Goal: Task Accomplishment & Management: Use online tool/utility

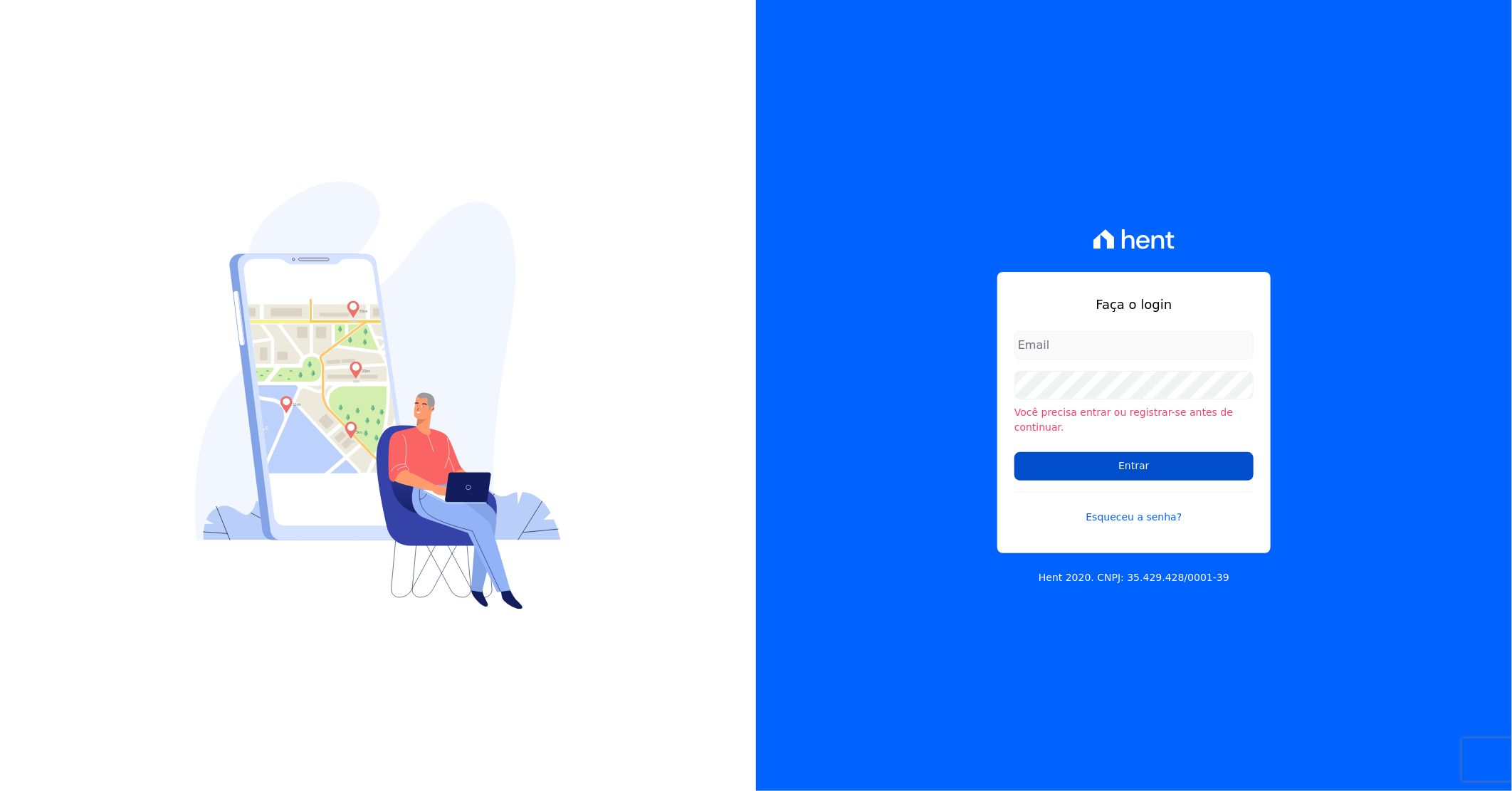
type input "[PERSON_NAME][EMAIL_ADDRESS][DOMAIN_NAME]"
click at [1066, 464] on input "Entrar" at bounding box center [1134, 466] width 239 height 28
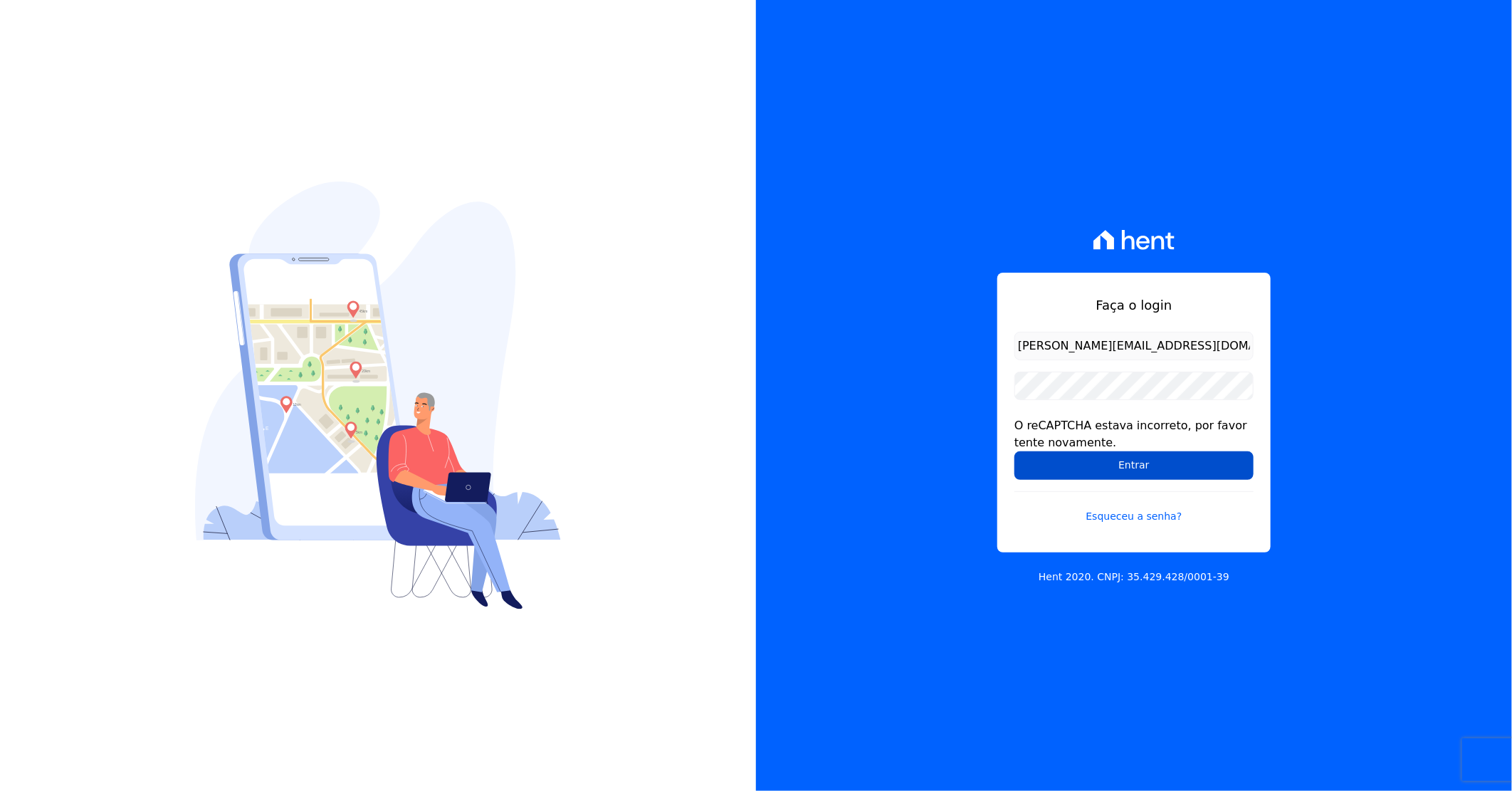
click at [1066, 457] on input "Entrar" at bounding box center [1134, 465] width 239 height 28
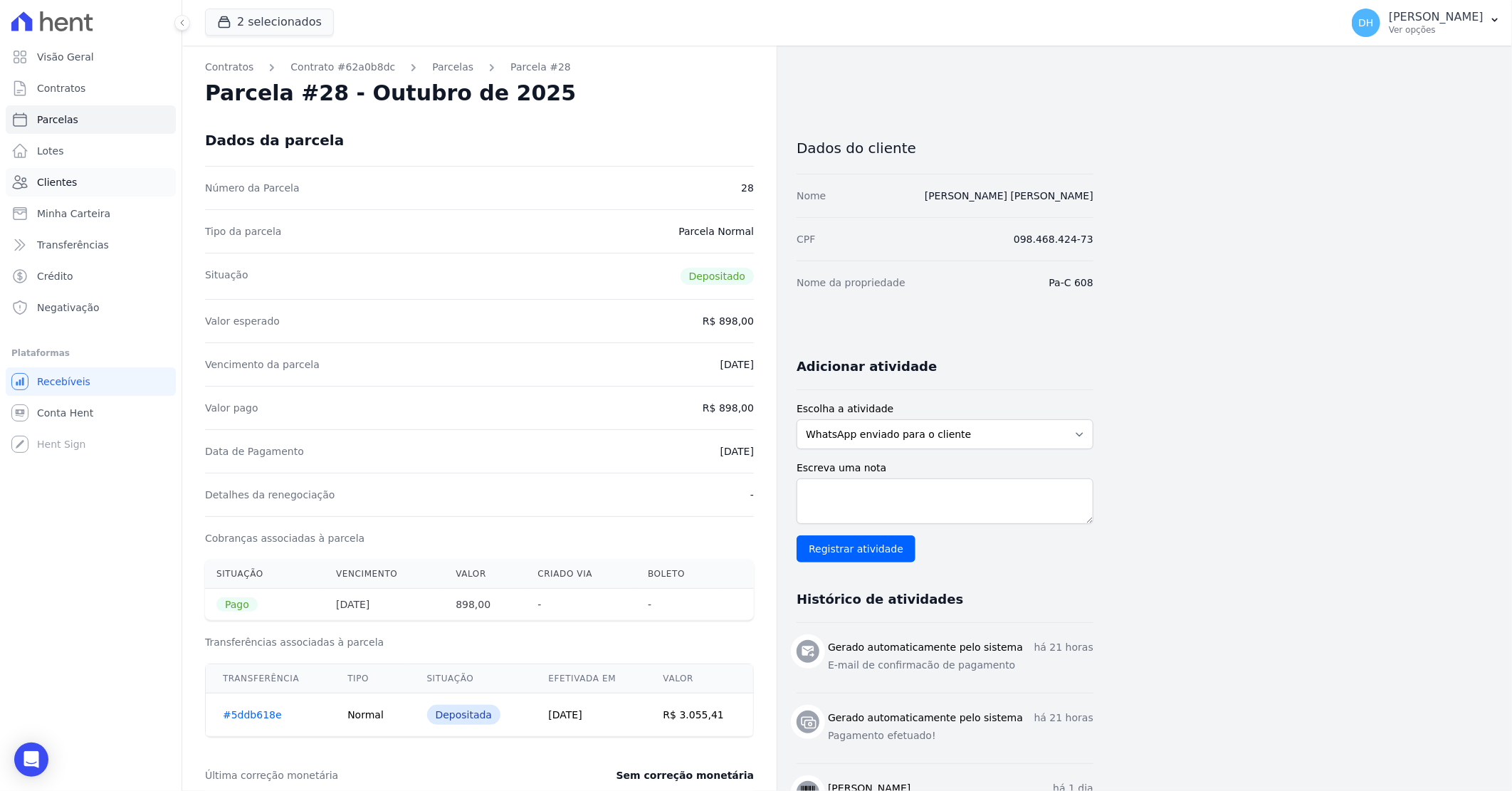
click at [54, 185] on span "Clientes" at bounding box center [56, 181] width 40 height 14
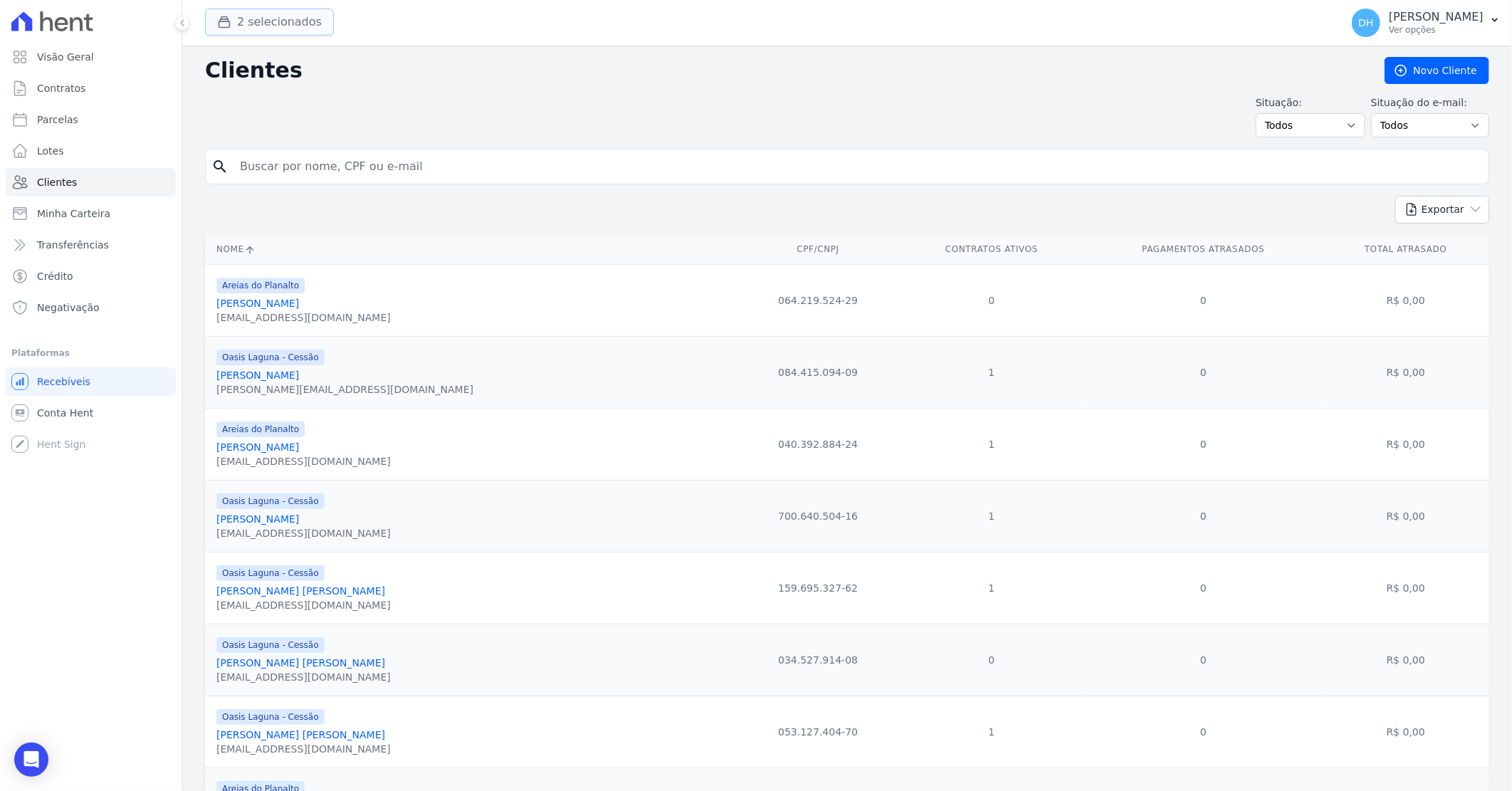
click at [265, 28] on button "2 selecionados" at bounding box center [269, 21] width 129 height 27
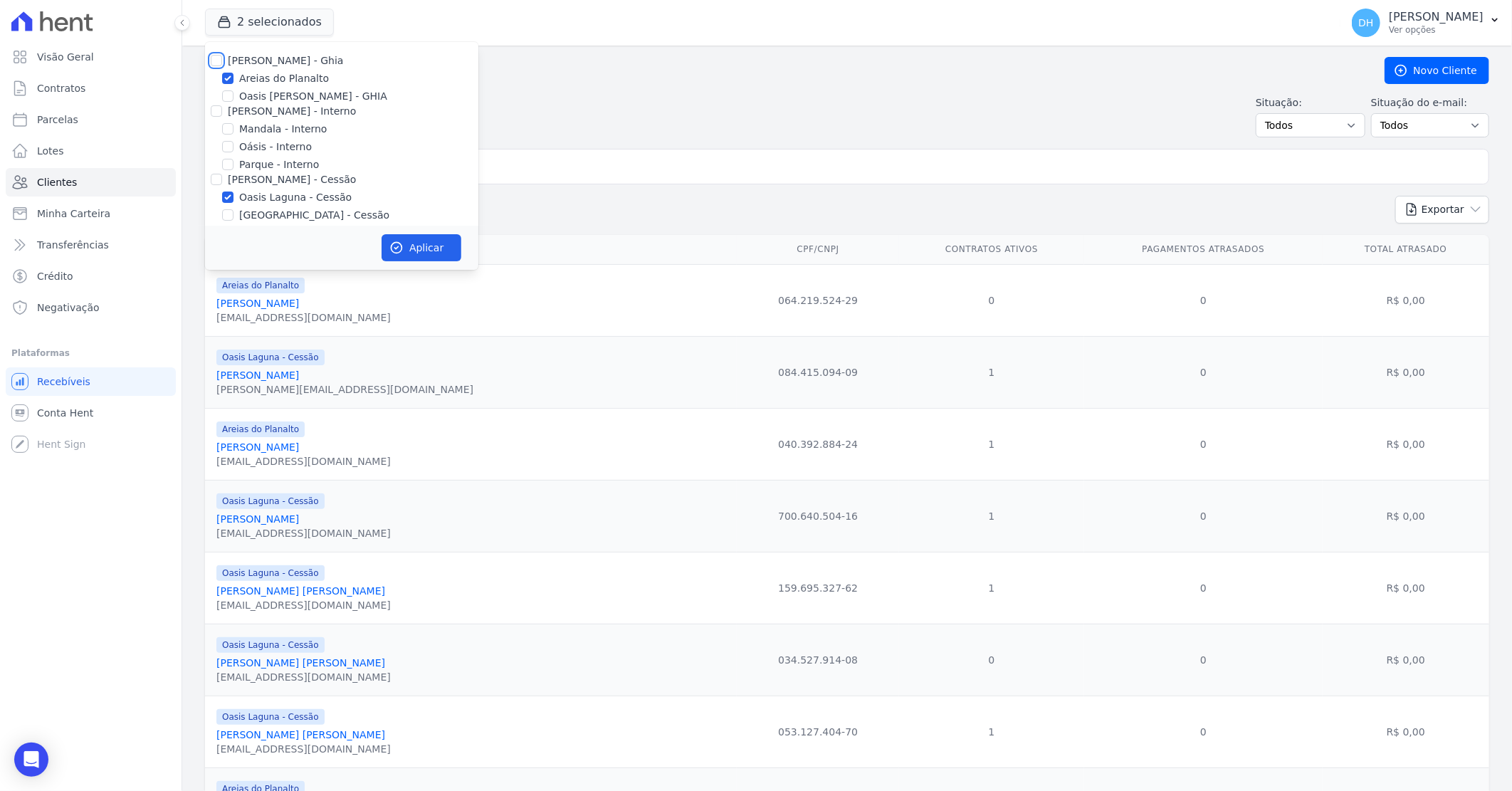
click at [219, 57] on input "[PERSON_NAME] - Ghia" at bounding box center [216, 60] width 11 height 11
checkbox input "true"
click at [217, 109] on input "[PERSON_NAME] - Interno" at bounding box center [216, 111] width 11 height 11
checkbox input "true"
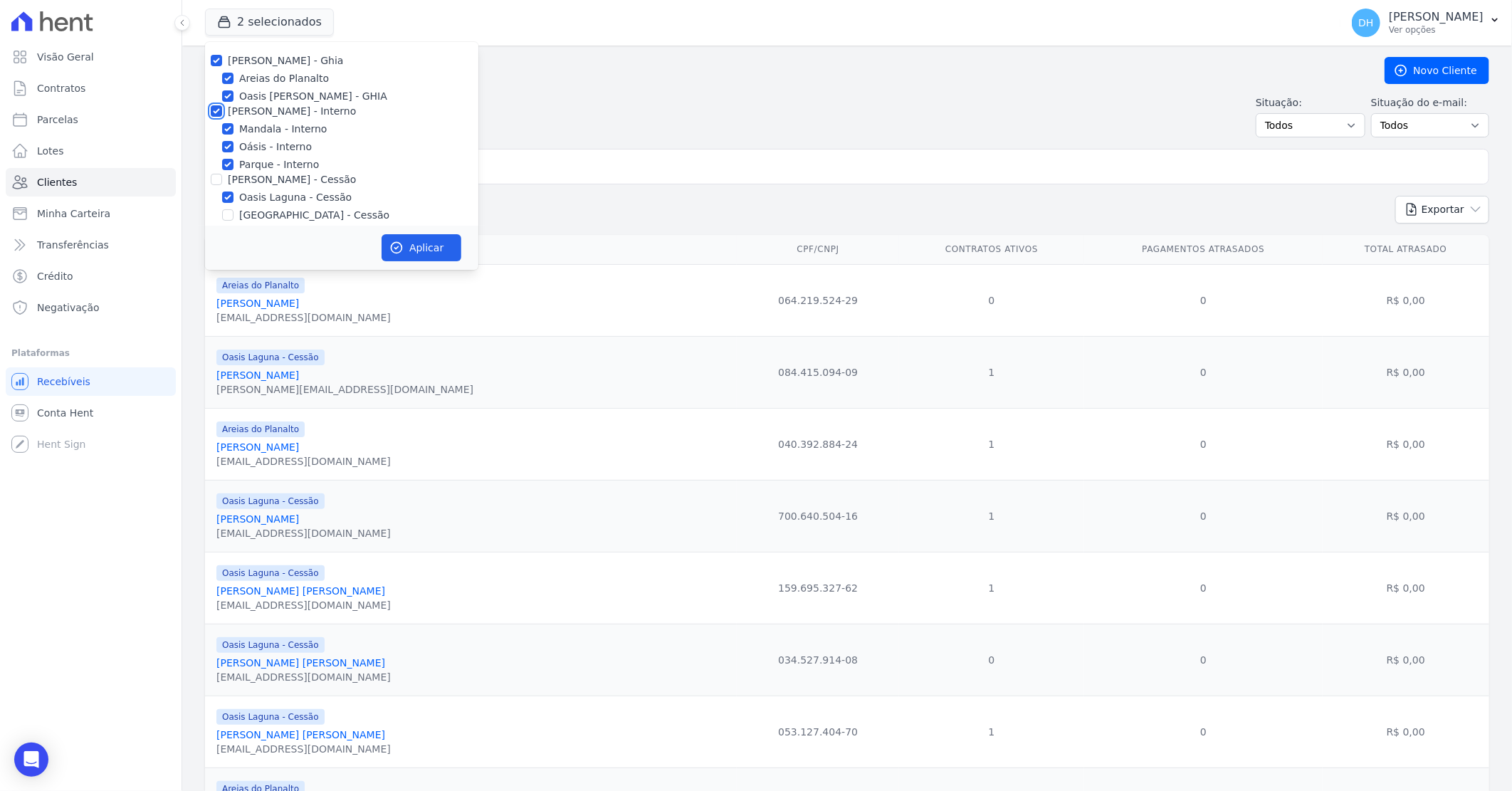
checkbox input "true"
click at [214, 177] on input "[PERSON_NAME] - Cessão" at bounding box center [216, 179] width 11 height 11
checkbox input "true"
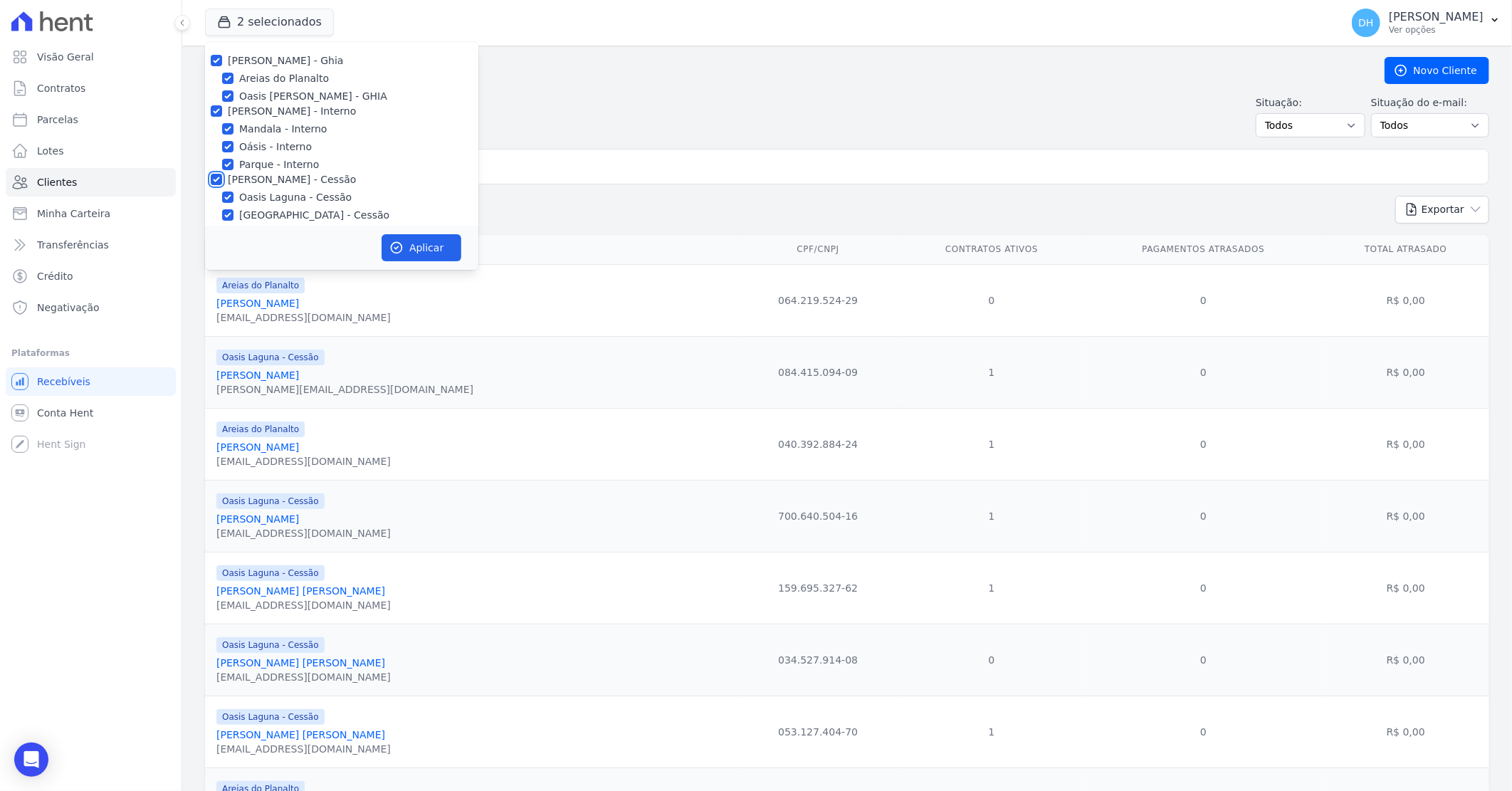
checkbox input "true"
click at [211, 119] on input "[PERSON_NAME] - LBA" at bounding box center [216, 117] width 11 height 11
checkbox input "true"
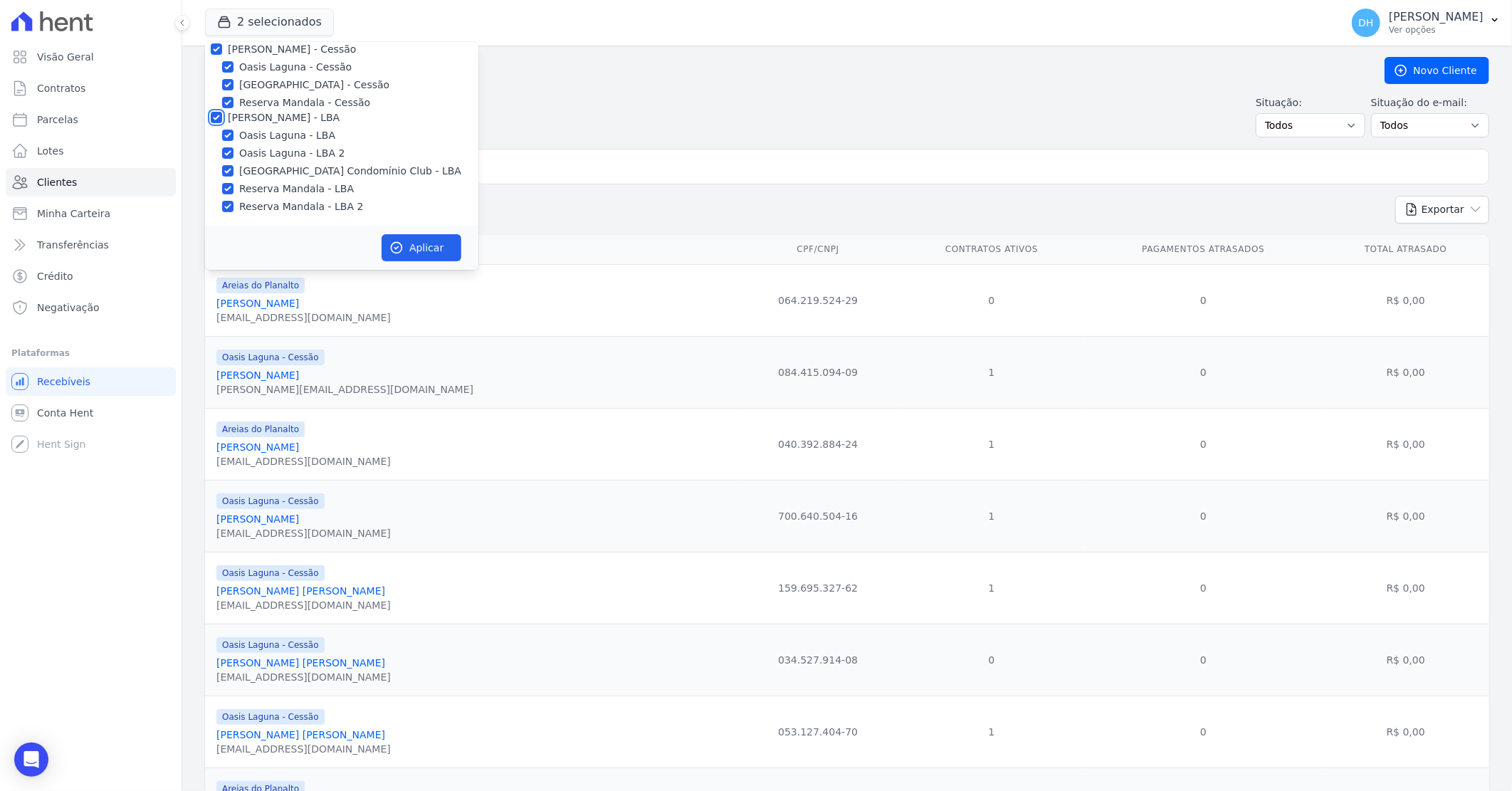
checkbox input "true"
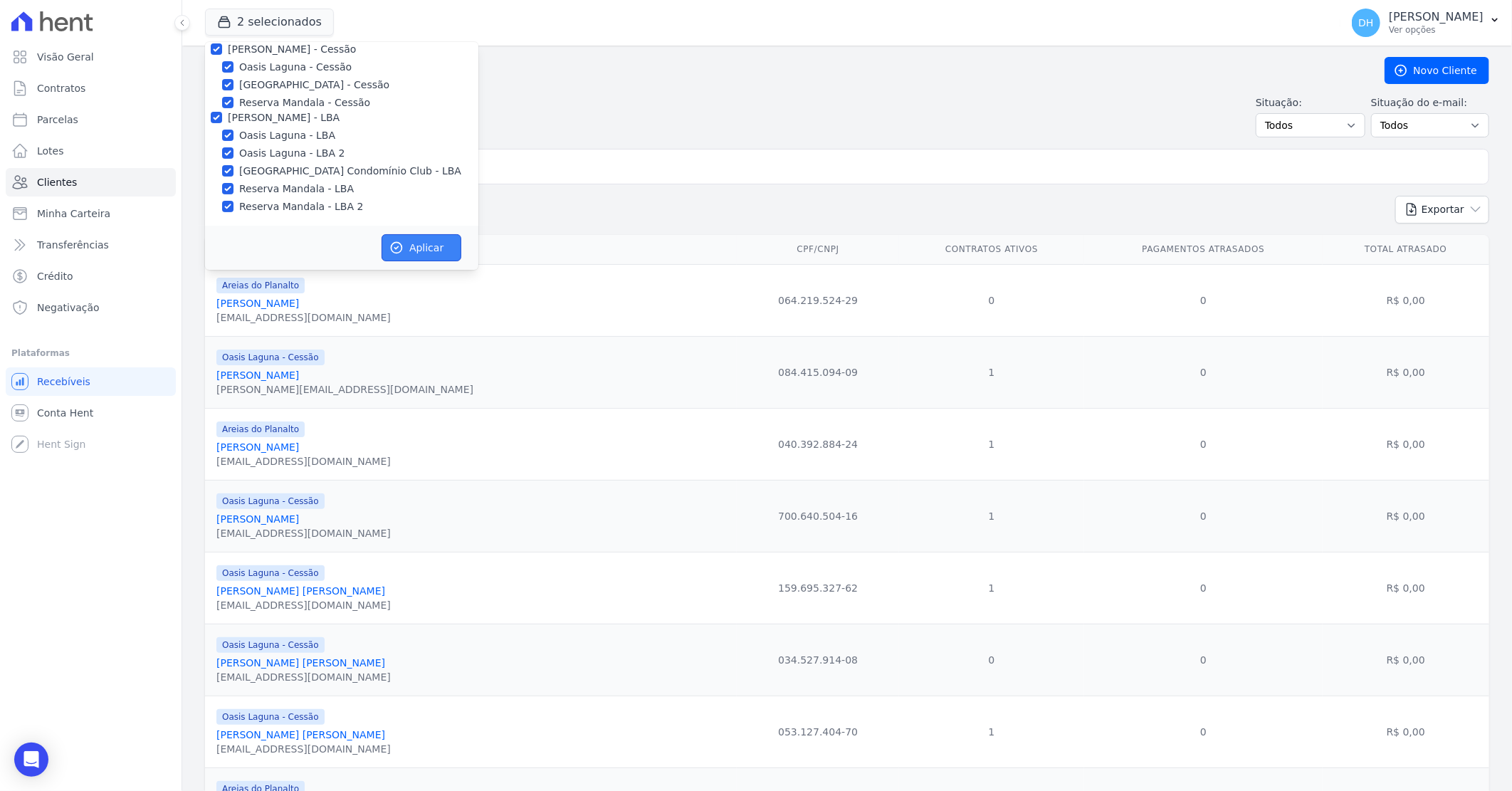
click at [441, 250] on button "Aplicar" at bounding box center [422, 247] width 80 height 27
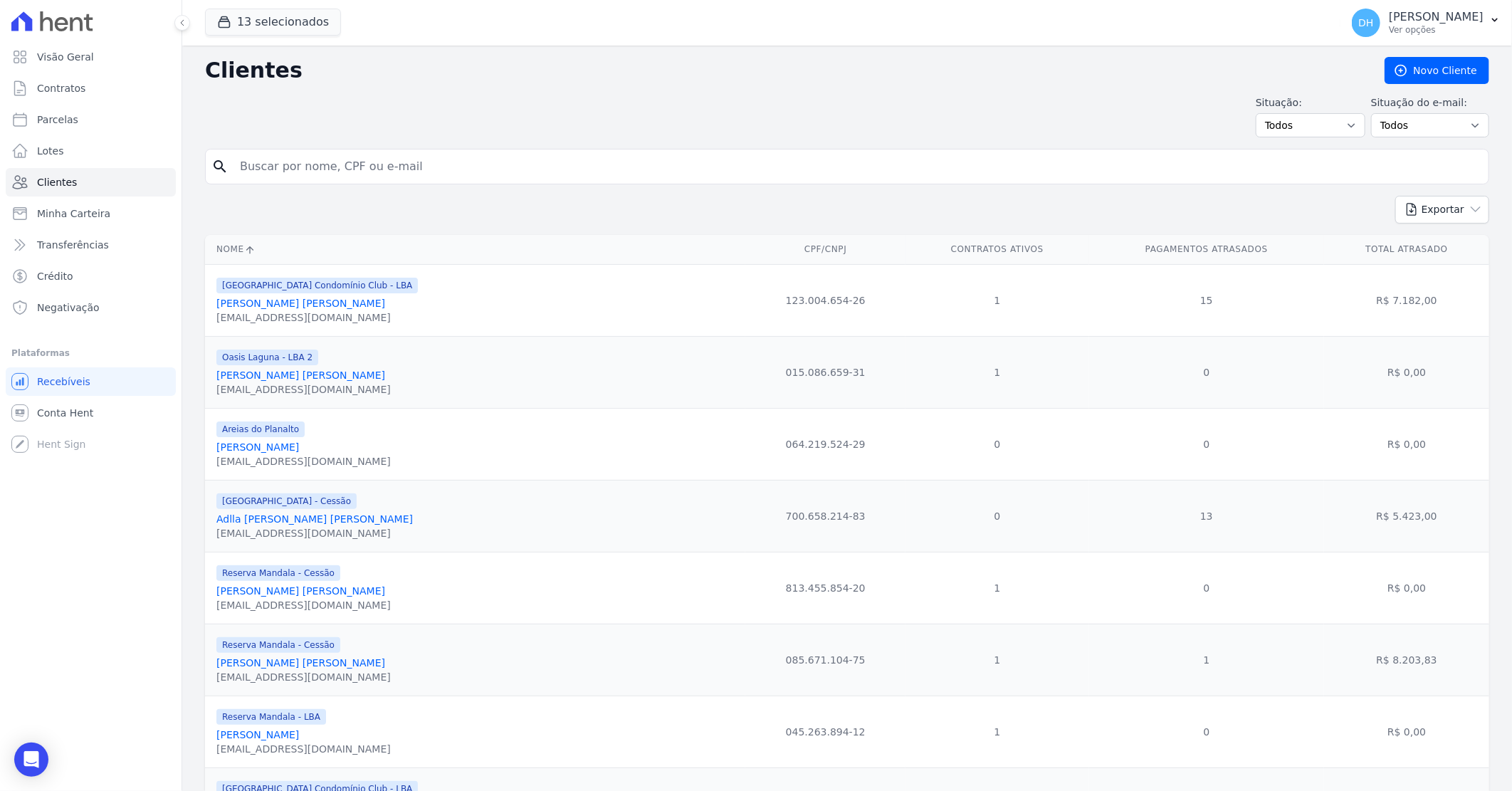
drag, startPoint x: 375, startPoint y: 180, endPoint x: 382, endPoint y: 173, distance: 9.9
click at [375, 179] on input "search" at bounding box center [857, 166] width 1252 height 28
type input "[GEOGRAPHIC_DATA]"
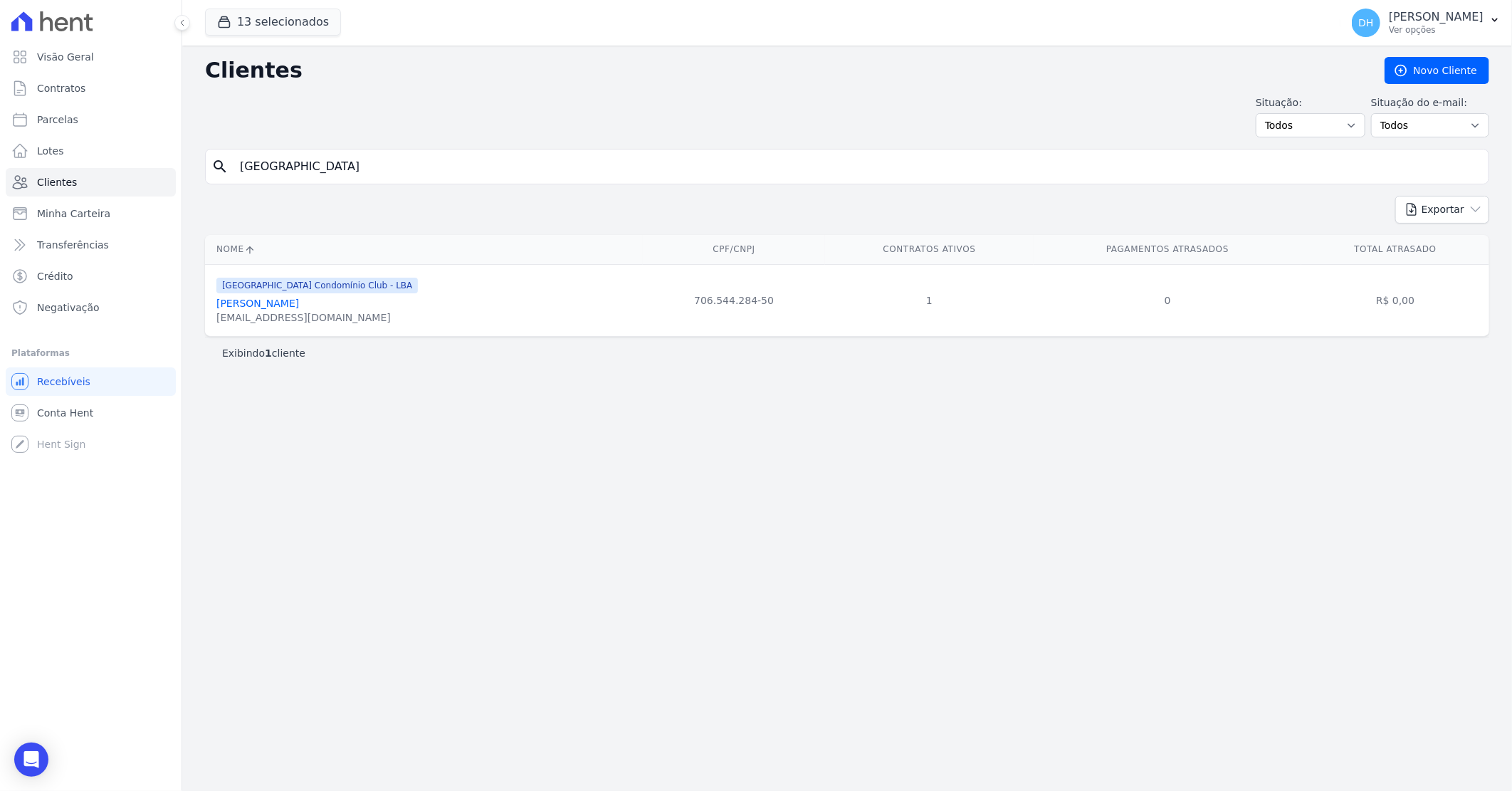
click at [264, 309] on div "[GEOGRAPHIC_DATA] Condomínio Club - LBA [PERSON_NAME] [EMAIL_ADDRESS][DOMAIN_NA…" at bounding box center [317, 299] width 202 height 48
drag, startPoint x: 264, startPoint y: 309, endPoint x: 259, endPoint y: 301, distance: 9.4
click at [259, 301] on link "Suênia Souza Silva" at bounding box center [257, 304] width 82 height 11
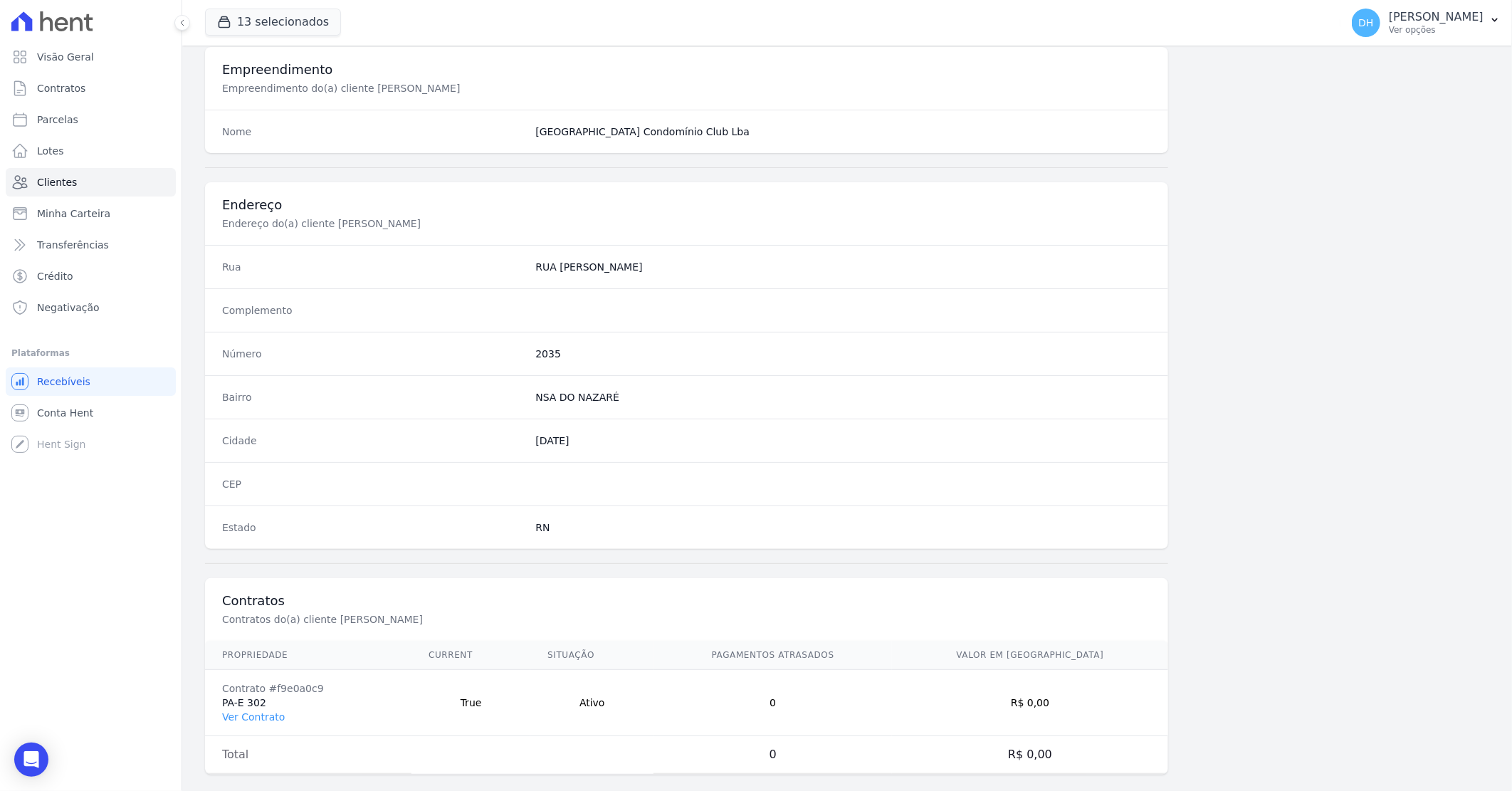
scroll to position [544, 0]
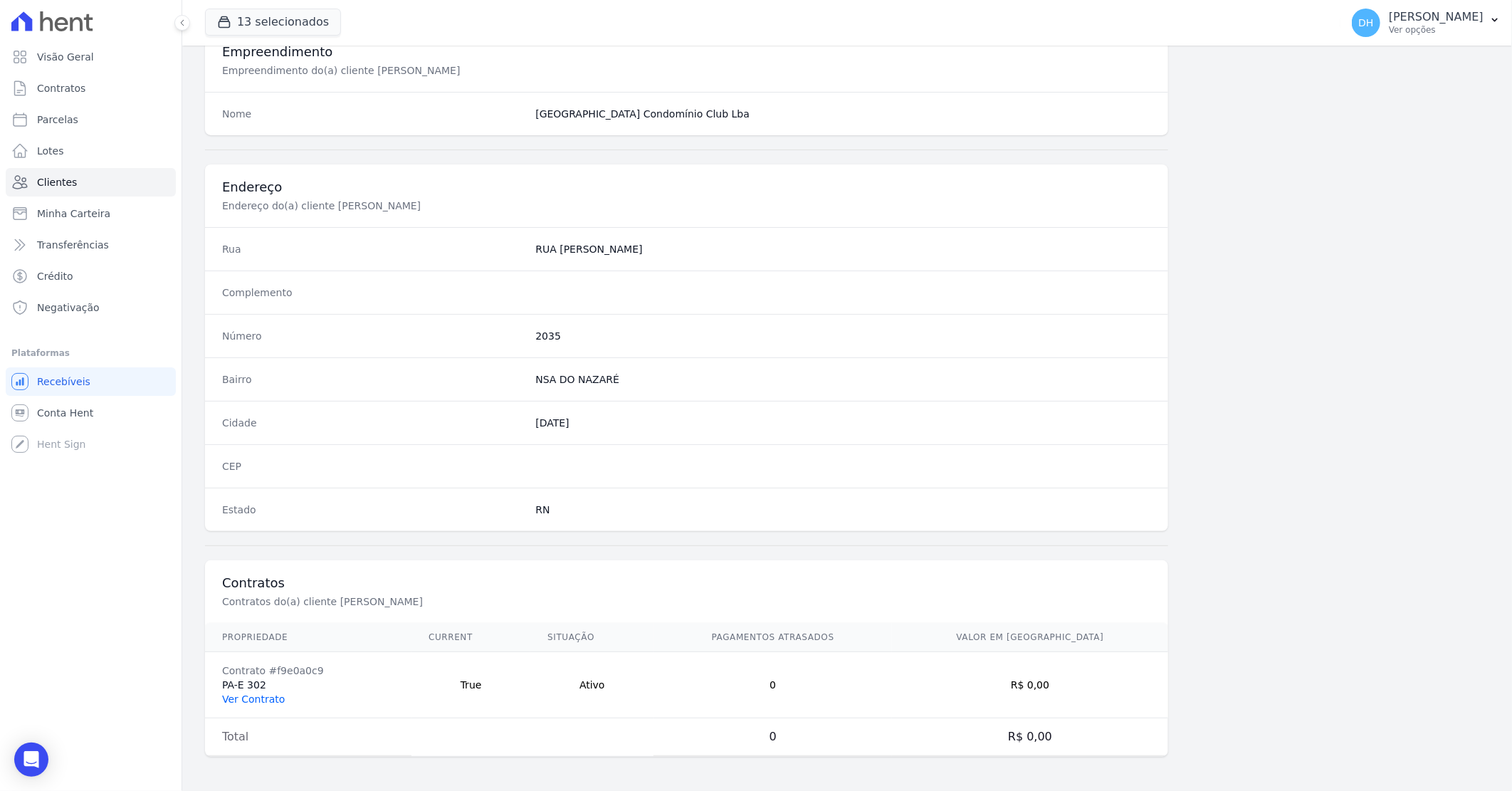
click at [262, 702] on link "Ver Contrato" at bounding box center [253, 699] width 63 height 11
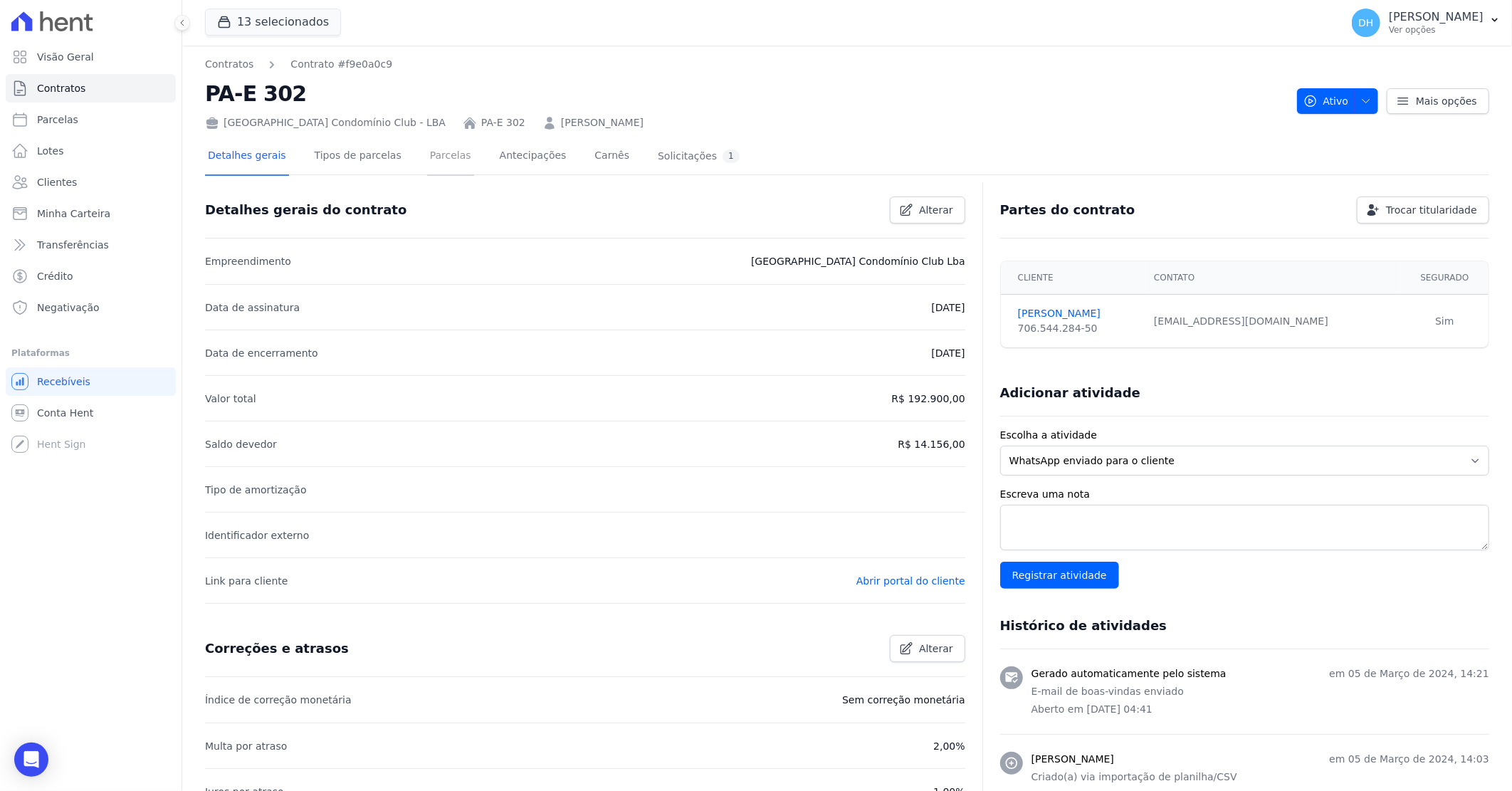
click at [427, 164] on link "Parcelas" at bounding box center [451, 157] width 47 height 37
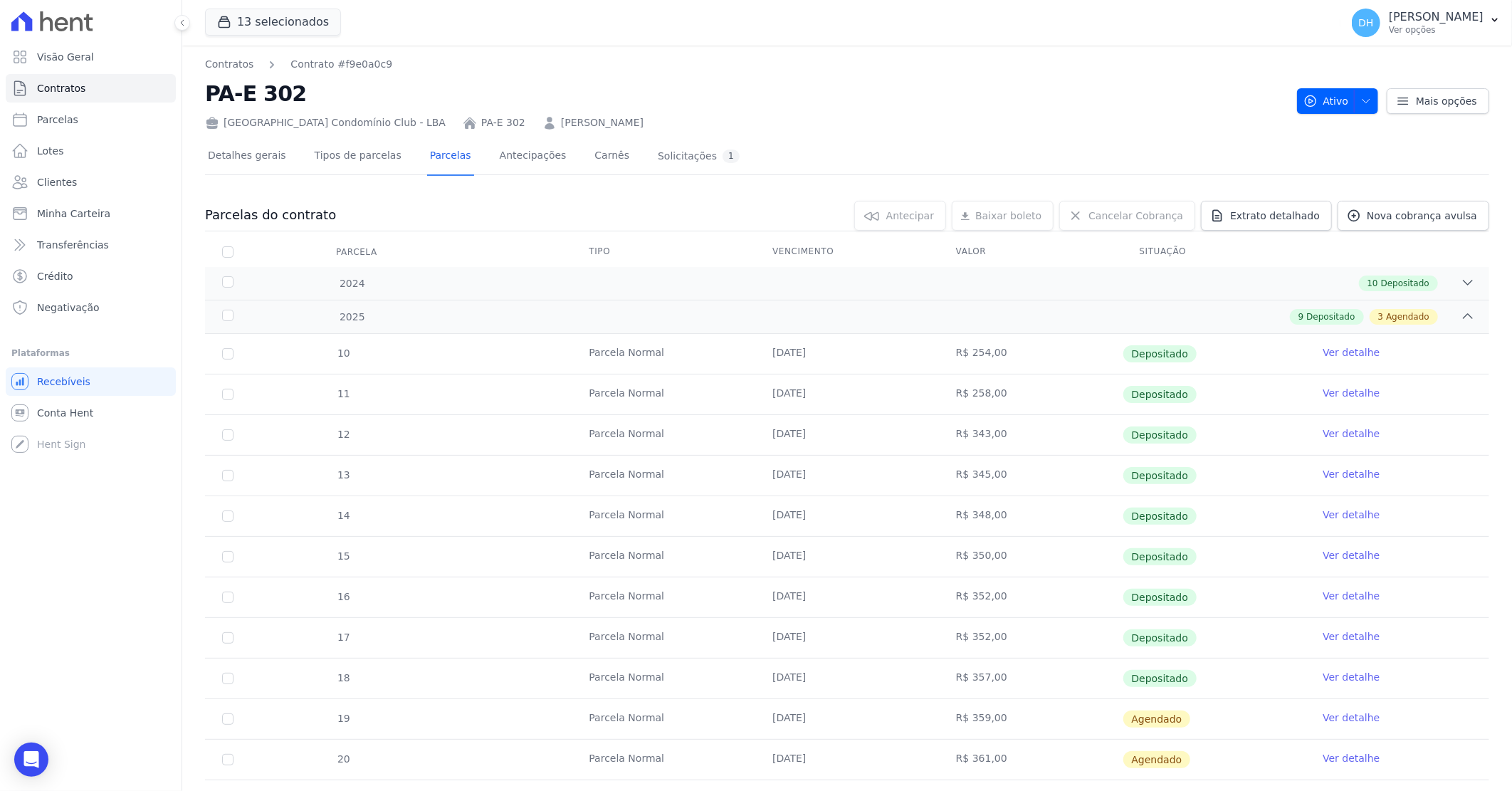
click at [1336, 723] on link "Ver detalhe" at bounding box center [1351, 717] width 57 height 14
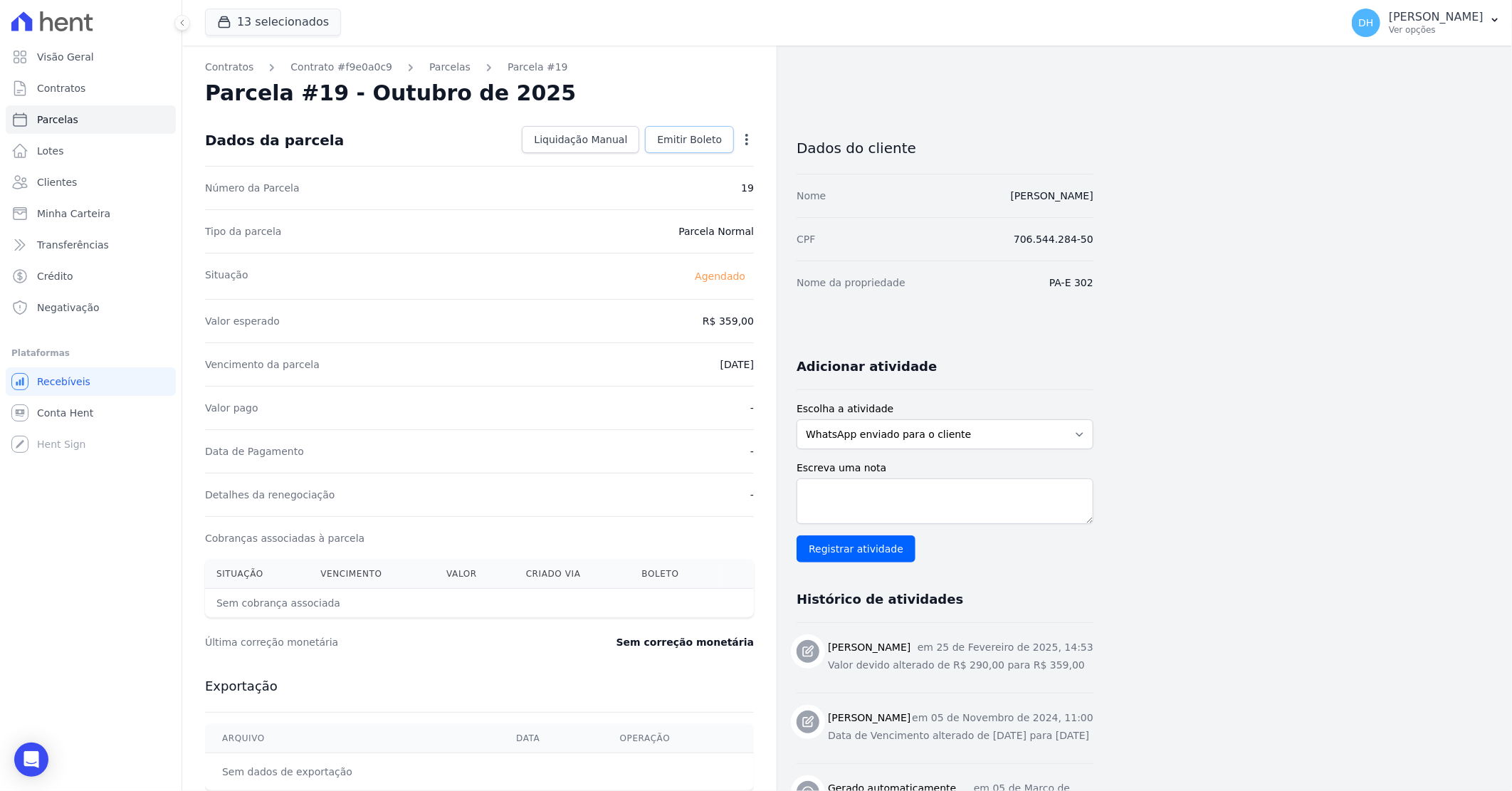
click at [684, 139] on span "Emitir Boleto" at bounding box center [689, 139] width 65 height 14
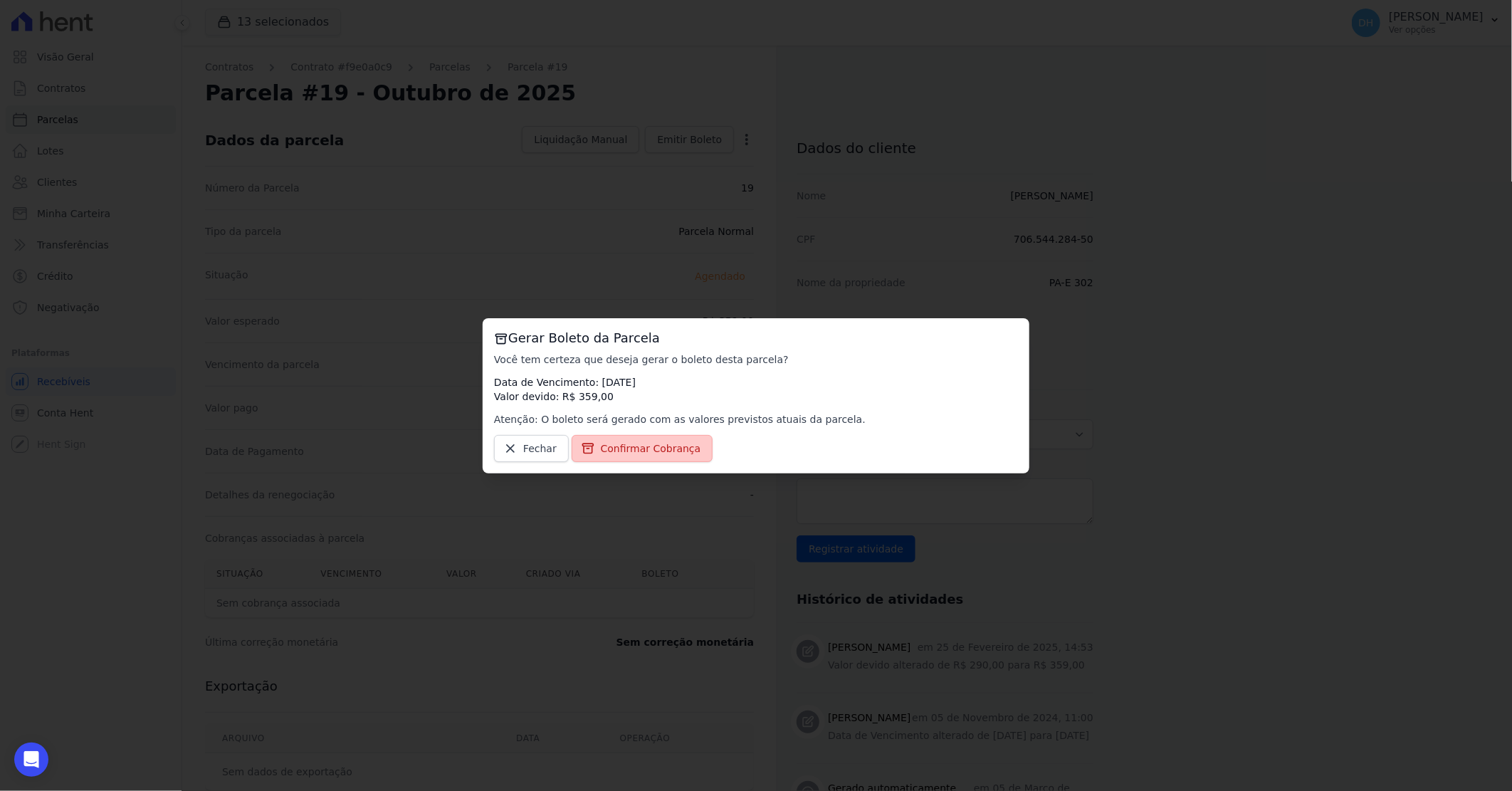
click at [623, 457] on link "Confirmar Cobrança" at bounding box center [643, 448] width 142 height 27
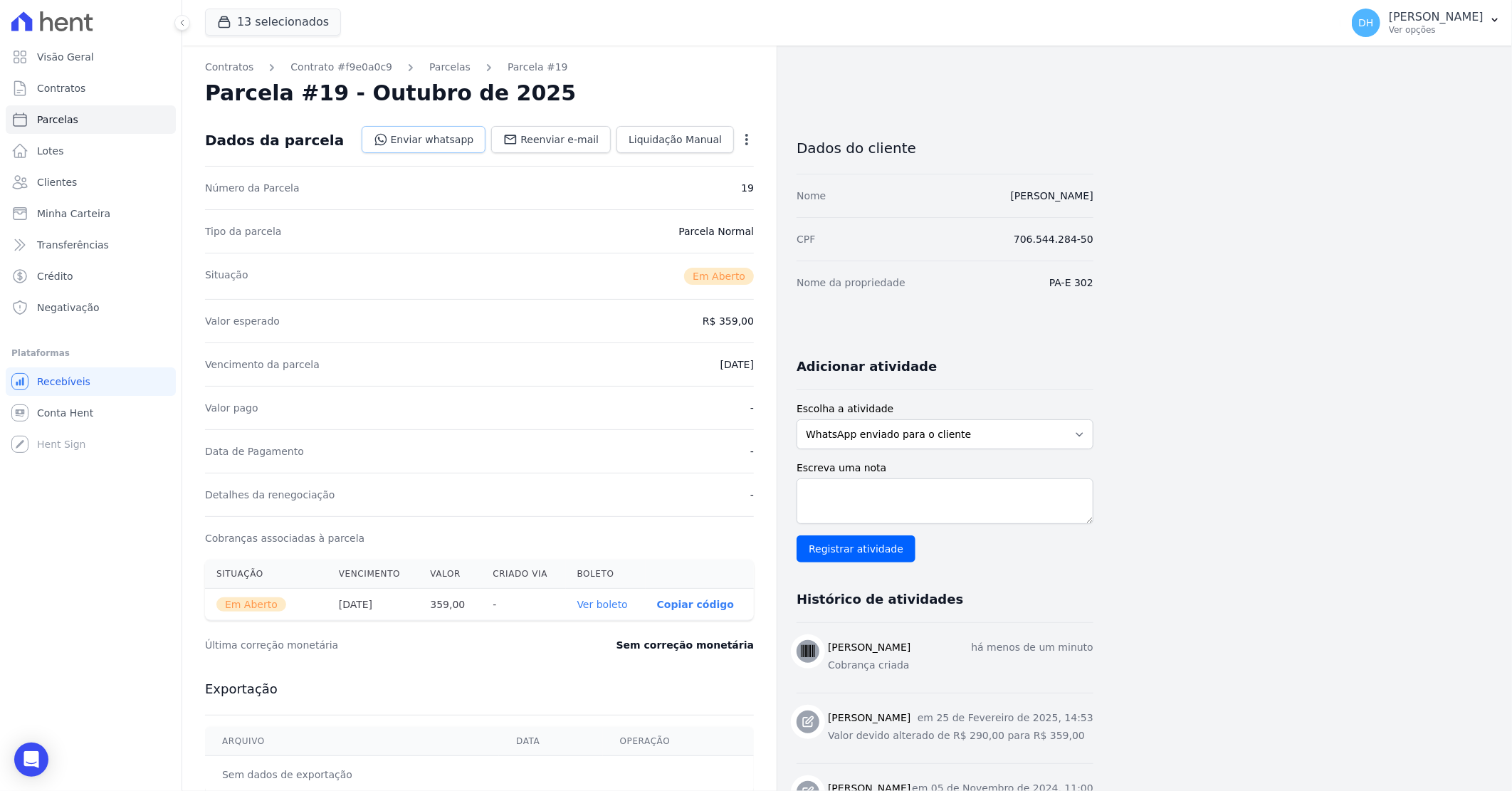
click at [430, 133] on link "Enviar whatsapp" at bounding box center [423, 139] width 125 height 27
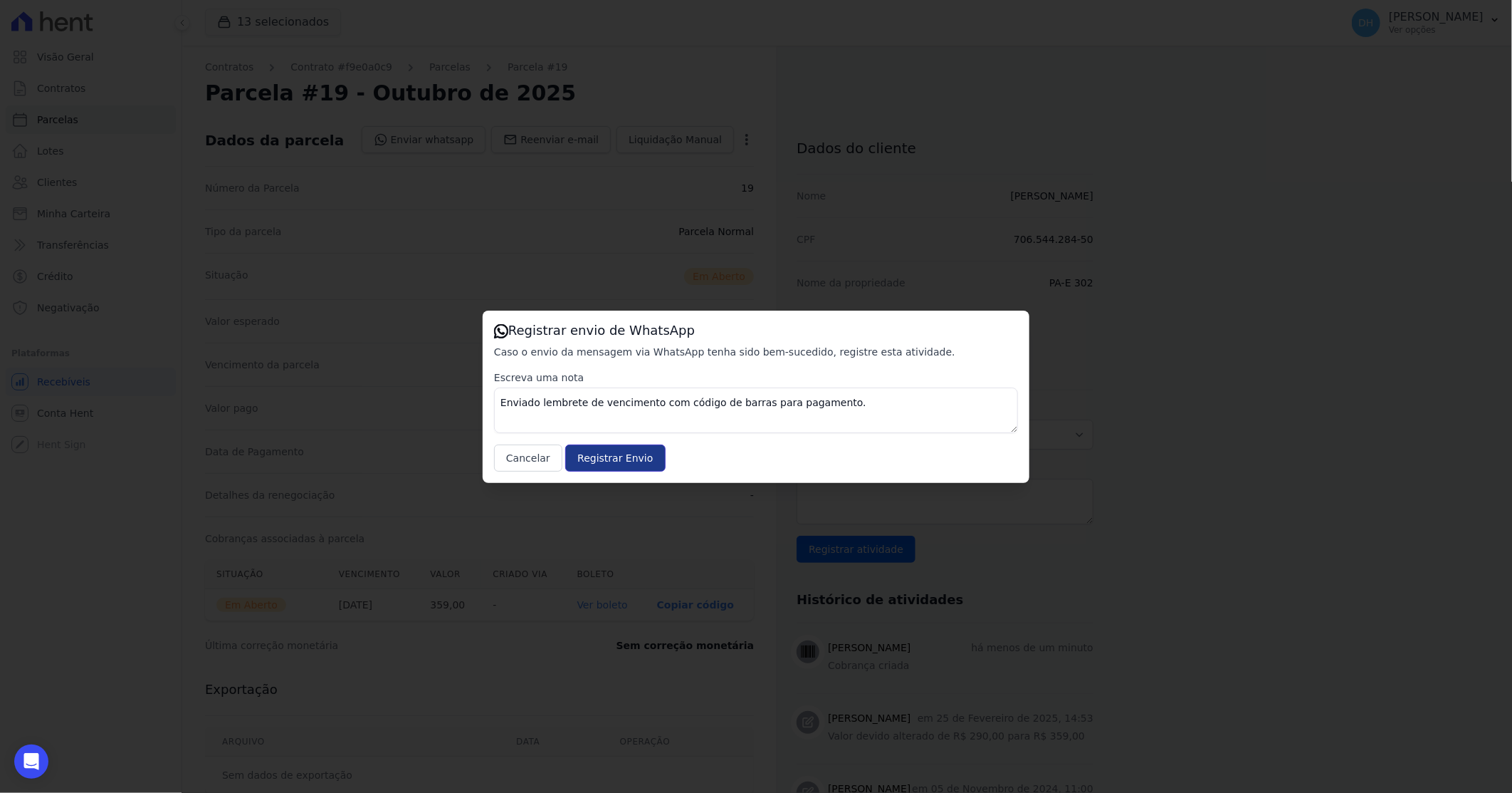
click at [615, 466] on input "Registrar Envio" at bounding box center [615, 458] width 99 height 27
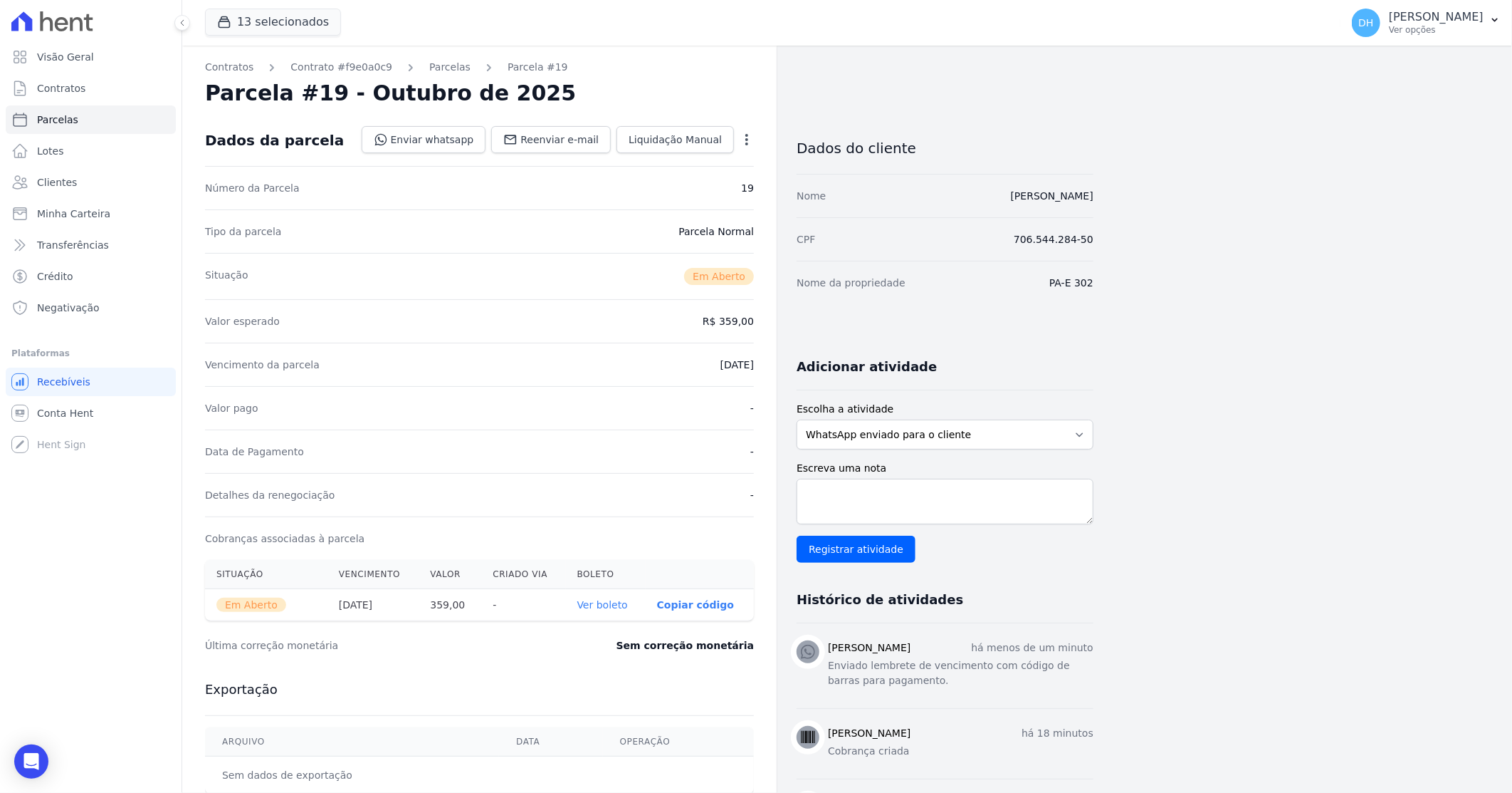
click at [430, 65] on link "Parcelas" at bounding box center [450, 67] width 42 height 15
